Goal: Transaction & Acquisition: Register for event/course

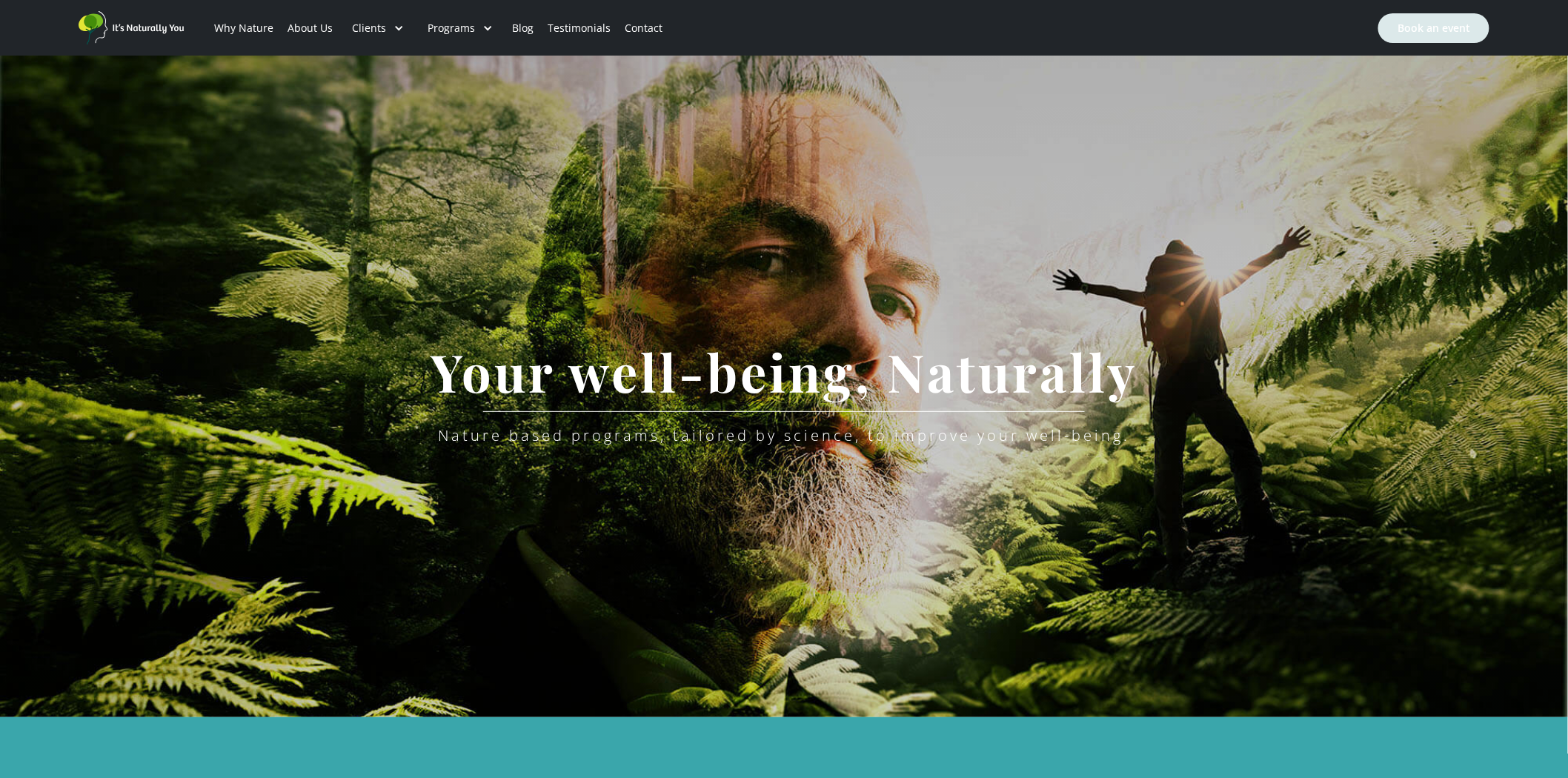
click at [1433, 26] on link "Book an event" at bounding box center [1434, 28] width 111 height 29
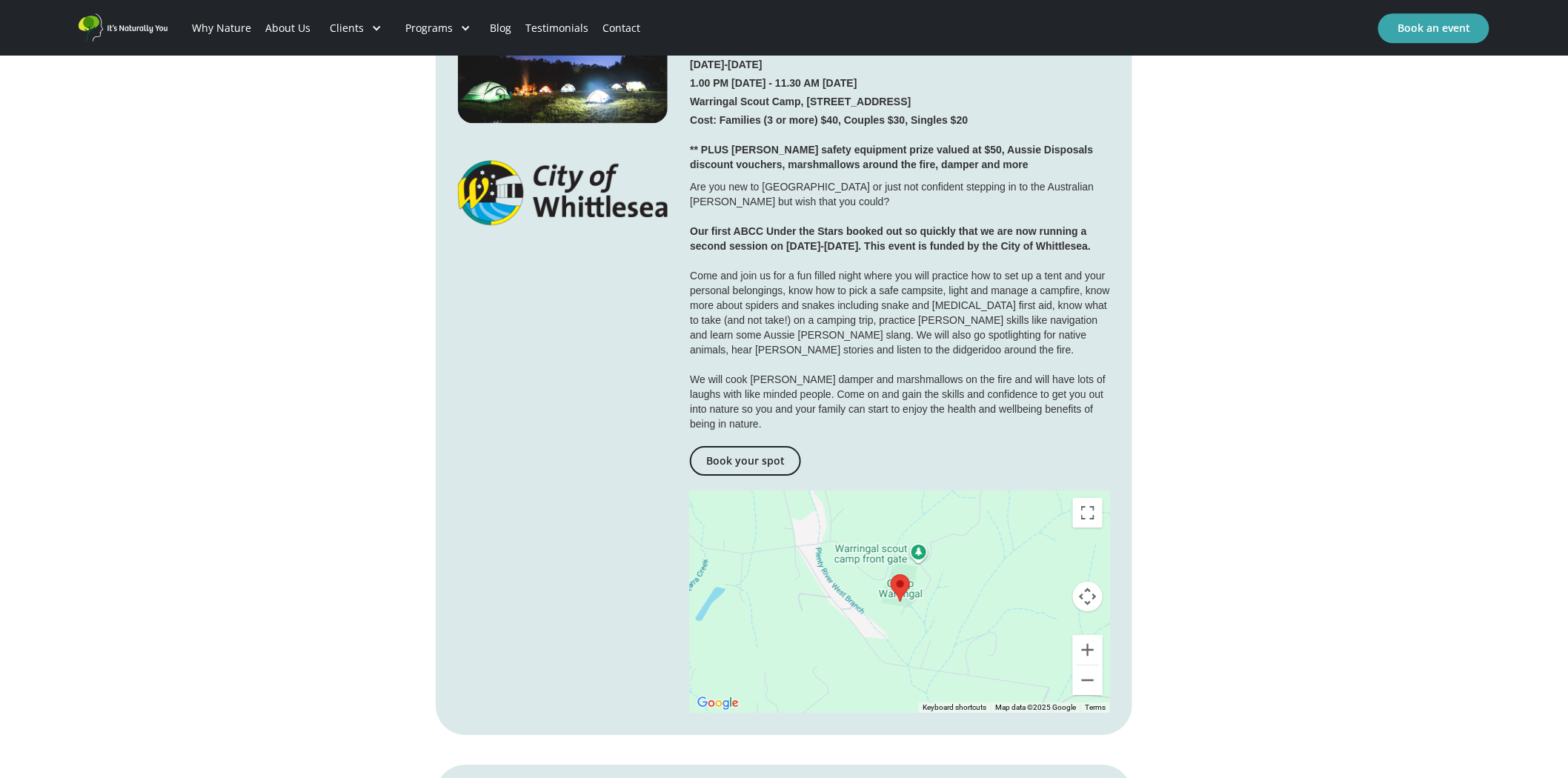
scroll to position [1729, 0]
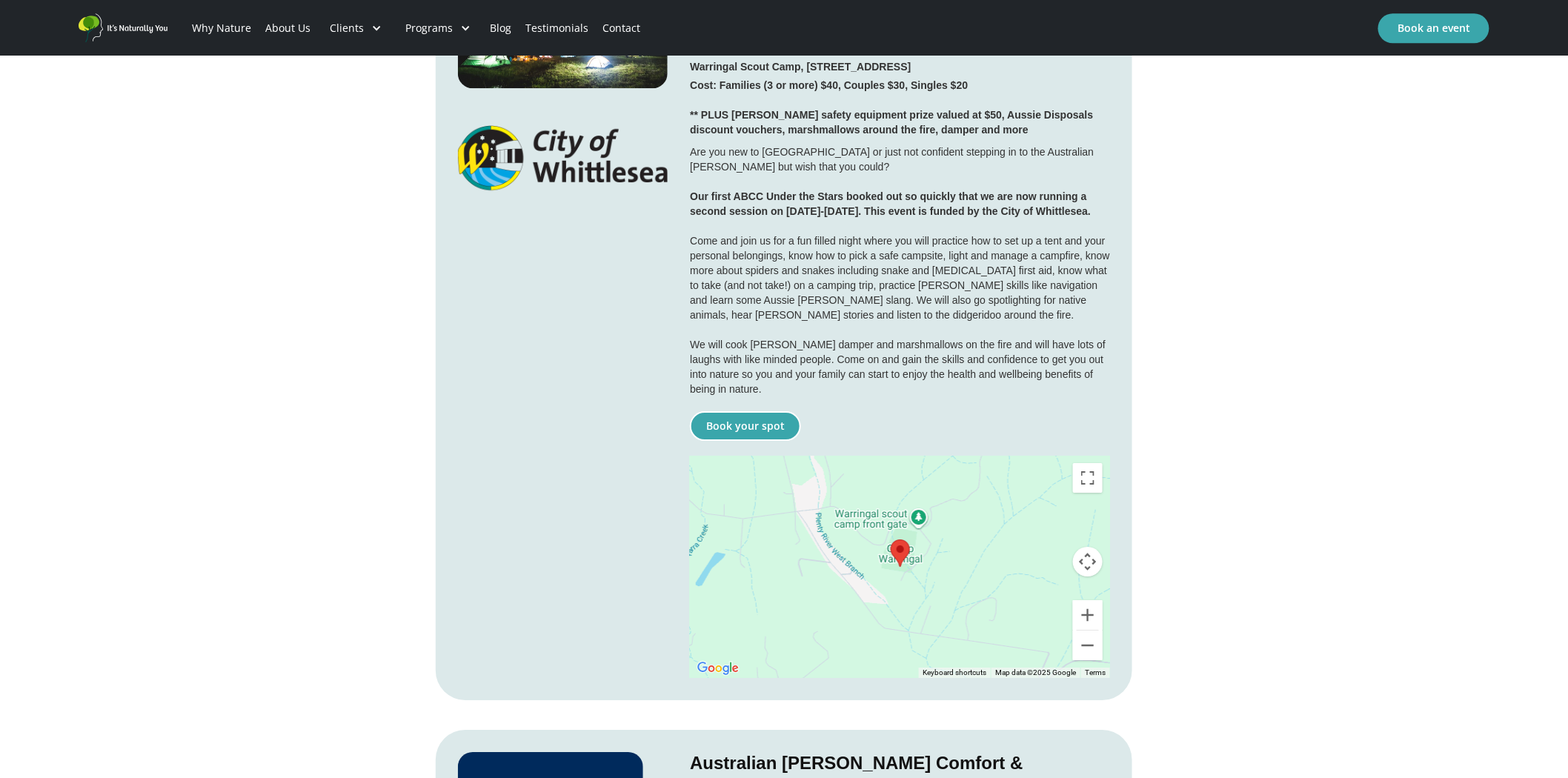
click at [756, 411] on link "Book your spot" at bounding box center [745, 426] width 111 height 29
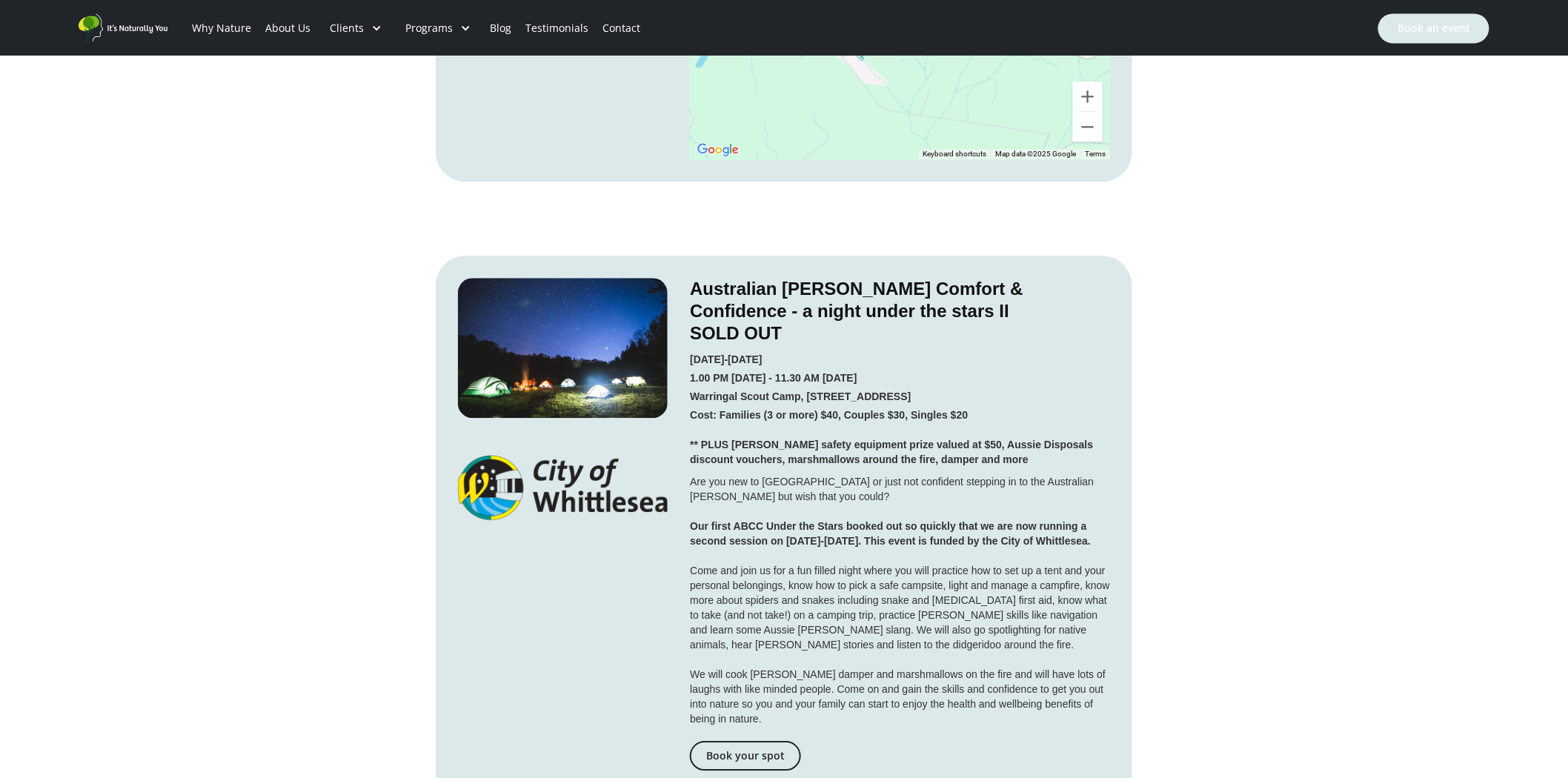
click at [1444, 32] on link "Book an event" at bounding box center [1434, 28] width 111 height 29
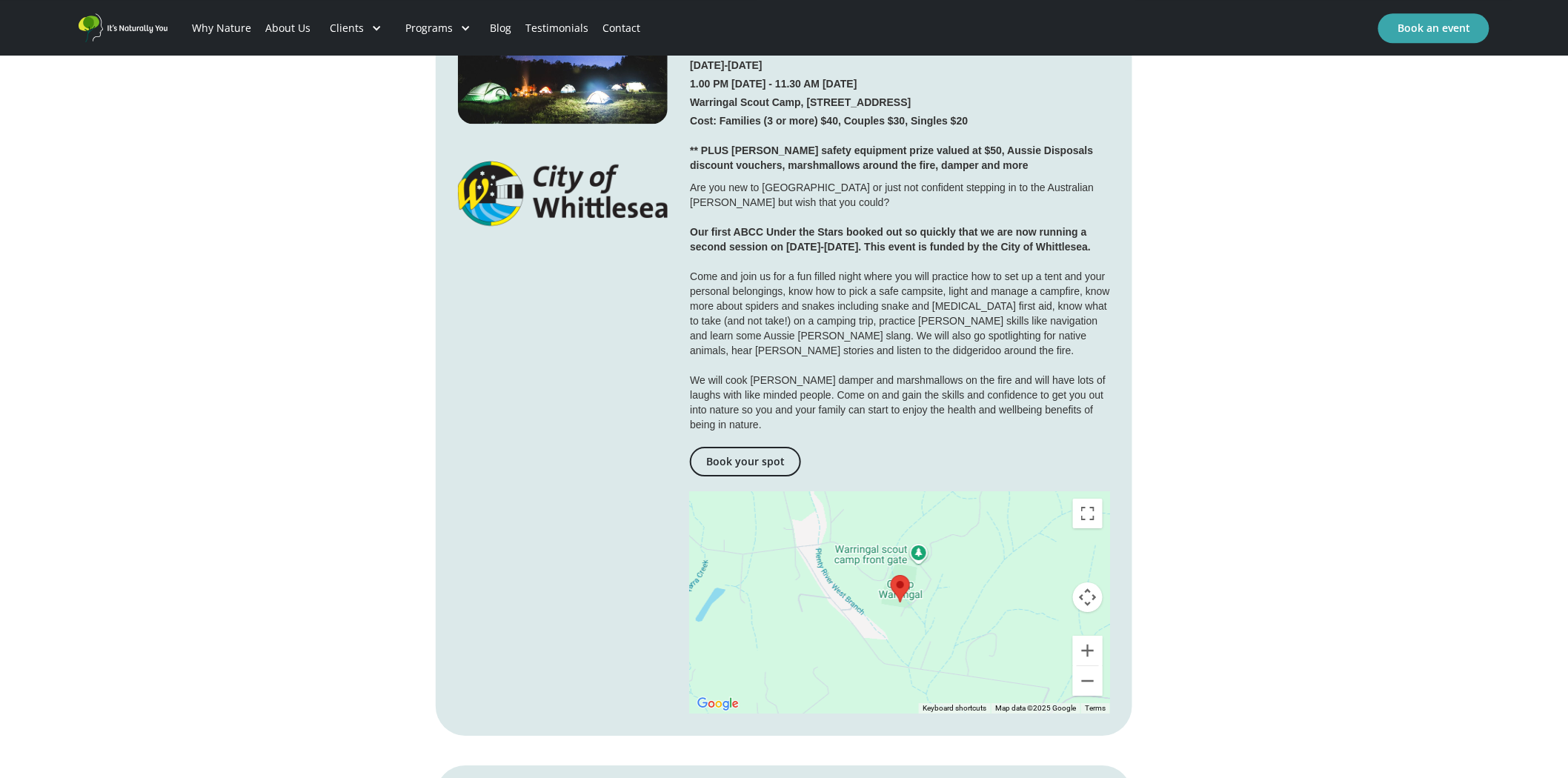
scroll to position [1531, 0]
